Goal: Transaction & Acquisition: Purchase product/service

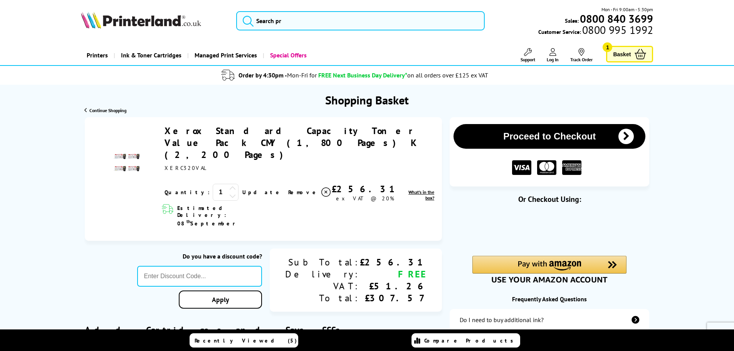
click at [321, 188] on icon at bounding box center [325, 192] width 9 height 9
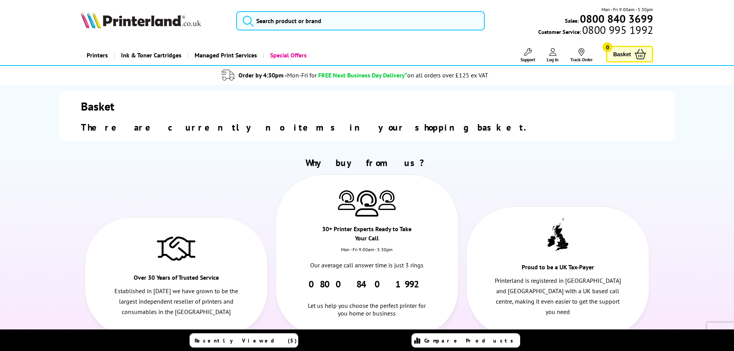
click at [558, 55] on link "Log In" at bounding box center [553, 55] width 12 height 14
